Goal: Task Accomplishment & Management: Manage account settings

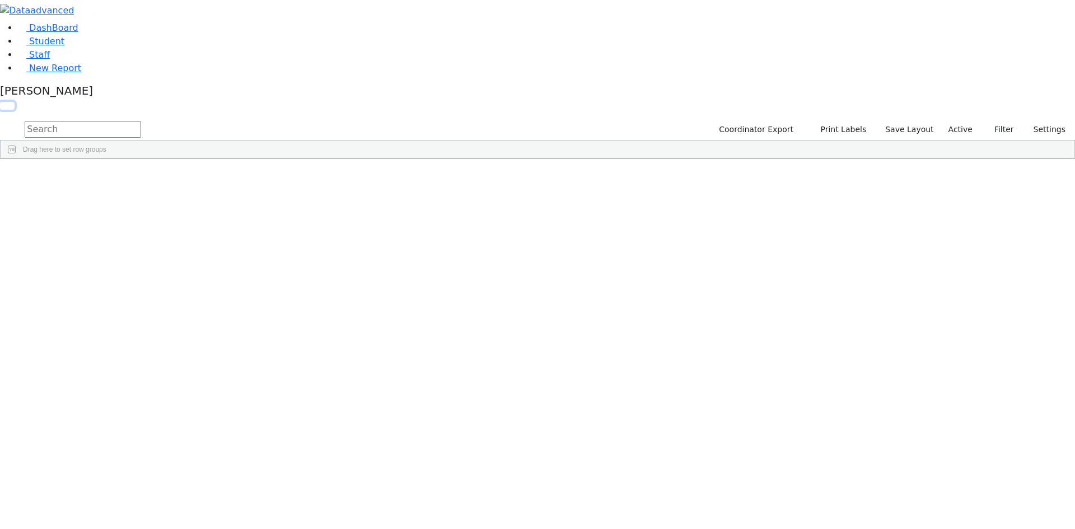
click at [15, 102] on button "button" at bounding box center [7, 106] width 15 height 8
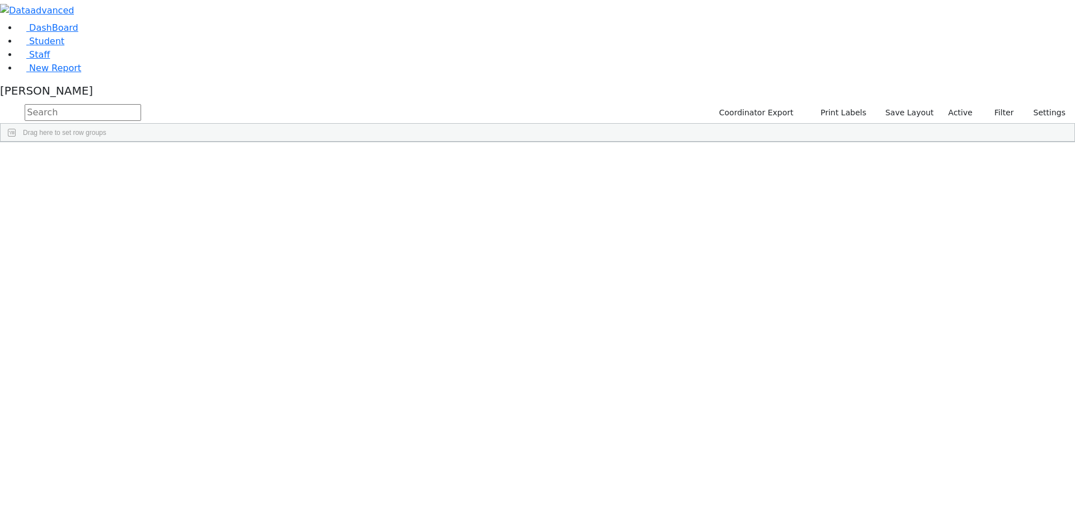
click at [912, 155] on span at bounding box center [907, 150] width 9 height 9
click at [850, 157] on span "filter" at bounding box center [845, 152] width 9 height 9
click at [823, 221] on input "checkbox" at bounding box center [818, 216] width 9 height 9
click at [823, 259] on input "checkbox" at bounding box center [818, 254] width 9 height 9
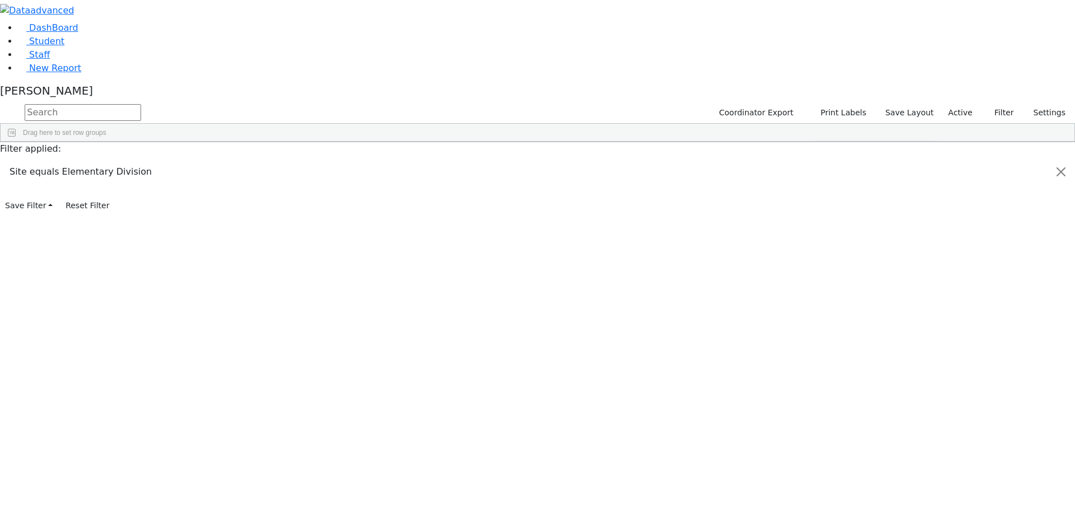
scroll to position [112, 0]
click at [823, 256] on input "checkbox" at bounding box center [818, 252] width 9 height 9
click at [823, 270] on input "checkbox" at bounding box center [818, 265] width 9 height 9
click at [823, 283] on input "checkbox" at bounding box center [818, 278] width 9 height 9
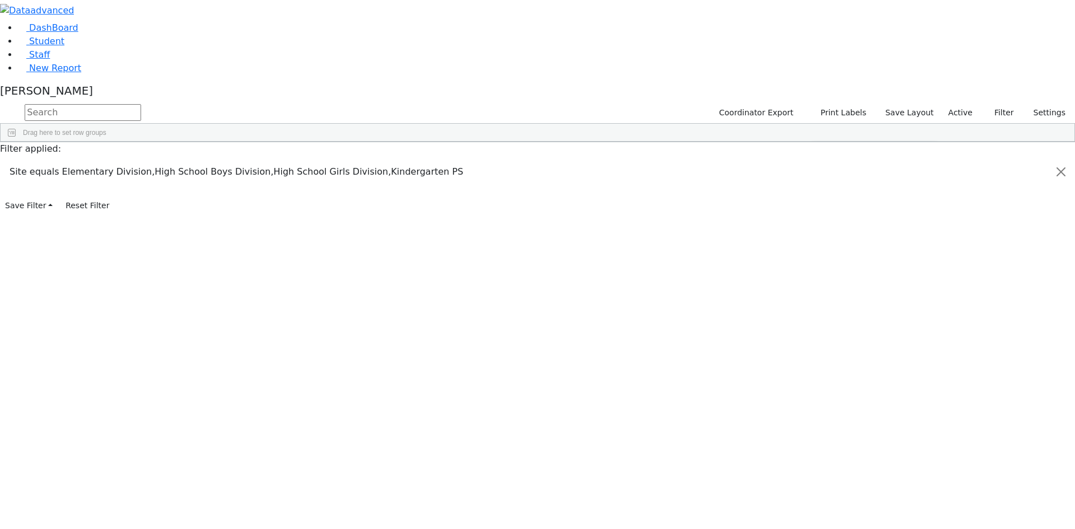
click at [823, 265] on input "checkbox" at bounding box center [818, 260] width 9 height 9
drag, startPoint x: 904, startPoint y: 57, endPoint x: 917, endPoint y: 46, distance: 16.4
click at [0, 0] on div "Students 188 A 24 K 24 W 24 A 24 K 24 W 24 A" at bounding box center [0, 0] width 0 height 0
click at [110, 102] on div "[PERSON_NAME]" at bounding box center [537, 93] width 1075 height 18
click at [170, 76] on link "Sign Out" at bounding box center [158, 67] width 88 height 18
